Goal: Find specific page/section: Find specific page/section

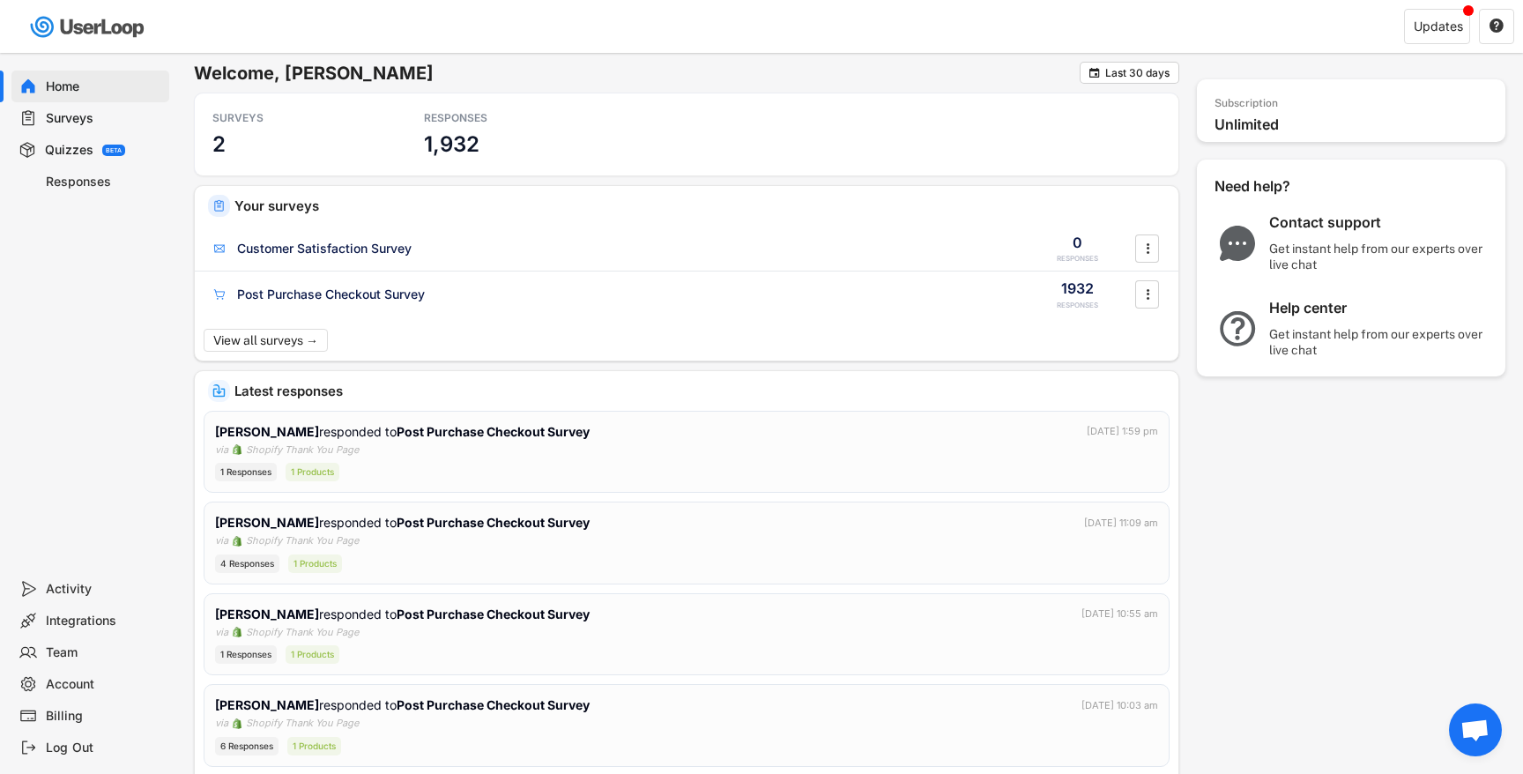
click at [80, 117] on div "Surveys" at bounding box center [104, 118] width 116 height 17
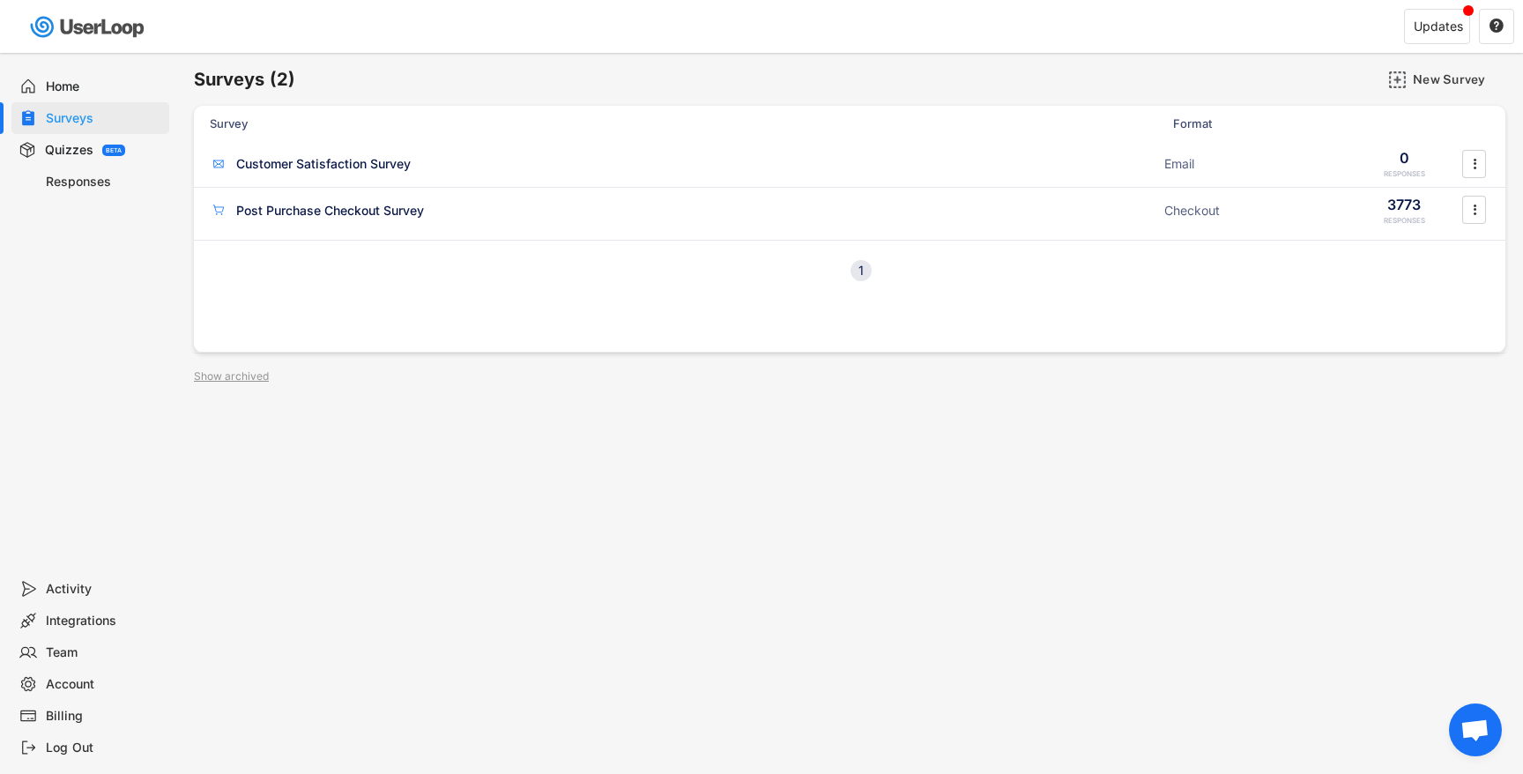
click at [88, 92] on div "Home" at bounding box center [104, 86] width 116 height 17
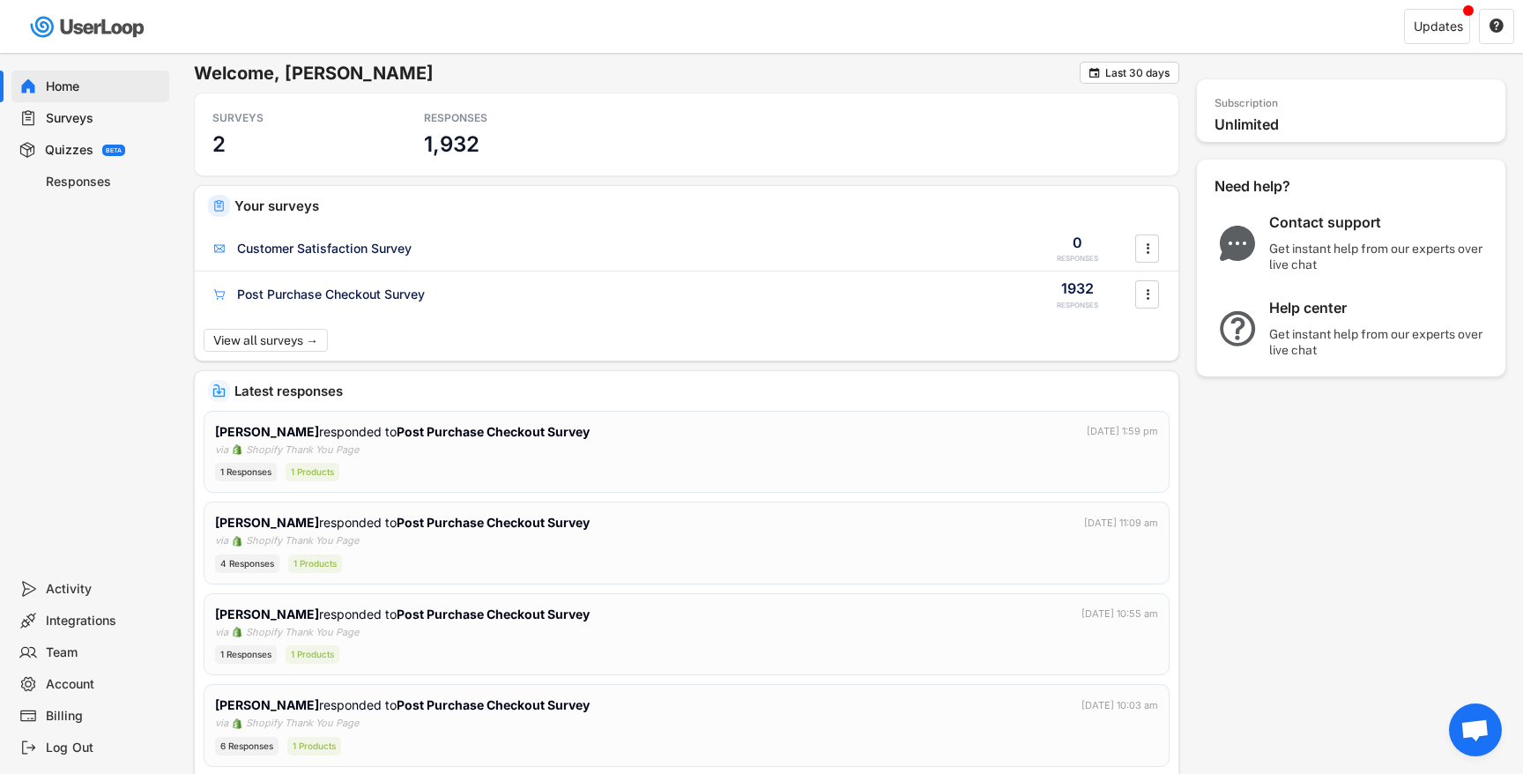
click at [71, 116] on div "Surveys" at bounding box center [104, 118] width 116 height 17
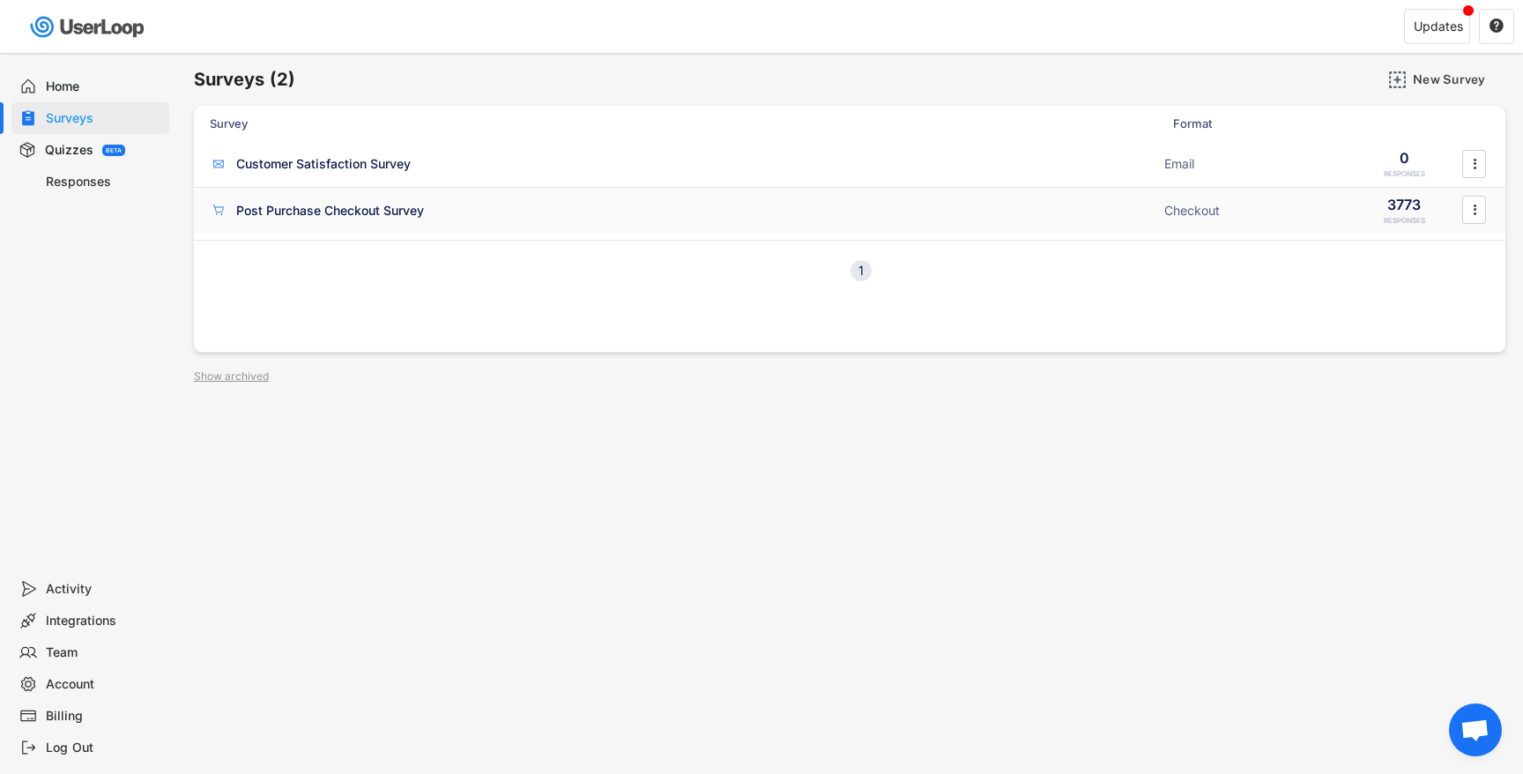
click at [391, 204] on div "Post Purchase Checkout Survey" at bounding box center [330, 211] width 188 height 18
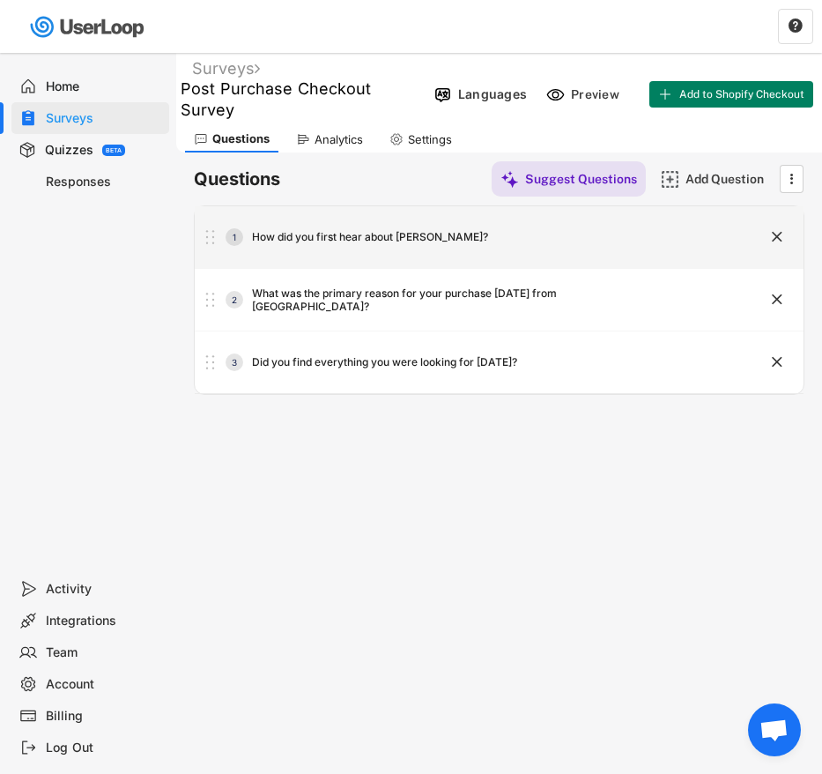
scroll to position [9, 0]
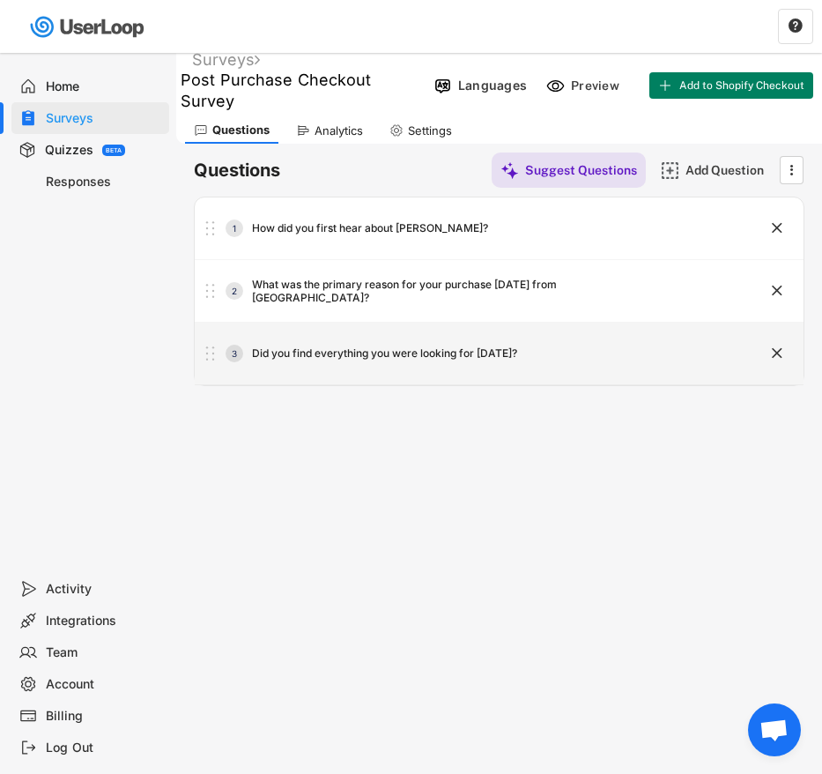
click at [436, 346] on div "Did you find everything you were looking for [DATE]?" at bounding box center [384, 353] width 265 height 14
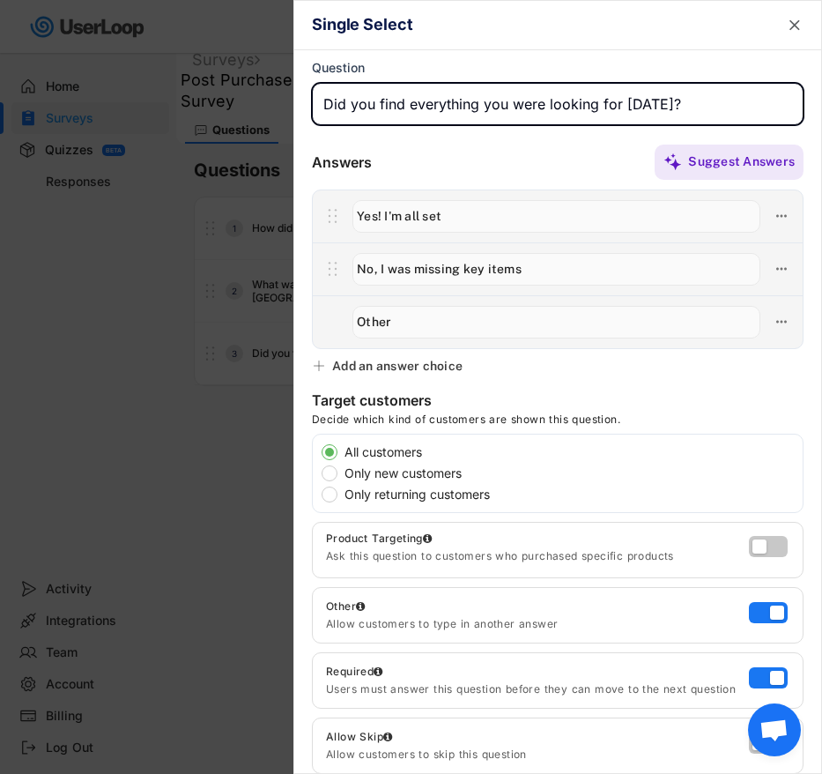
click at [130, 363] on div at bounding box center [411, 387] width 822 height 774
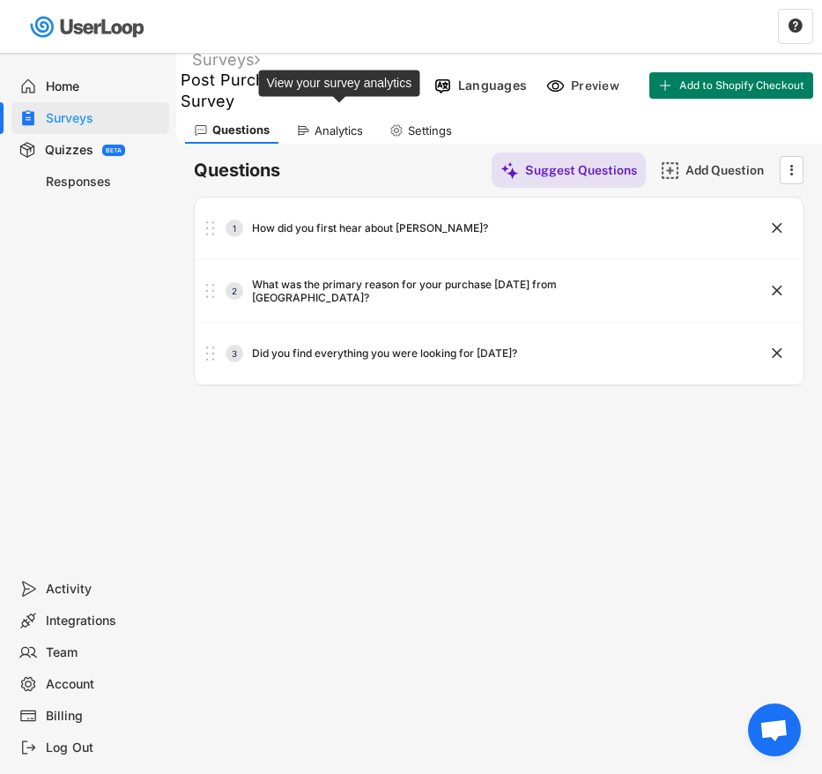
click at [333, 123] on div "Analytics" at bounding box center [339, 130] width 48 height 15
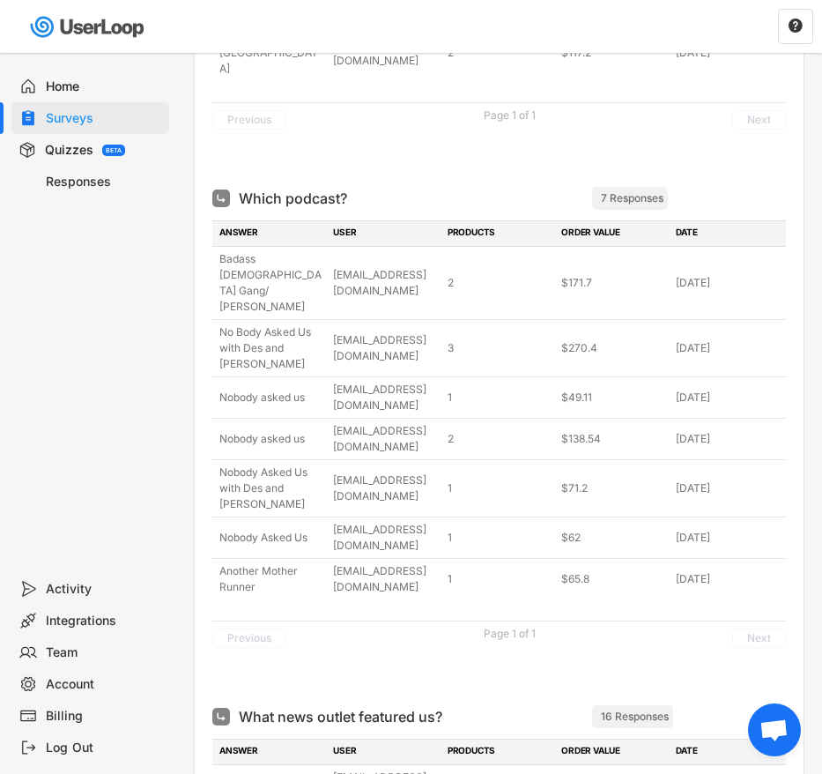
scroll to position [2632, 0]
